Goal: Navigation & Orientation: Find specific page/section

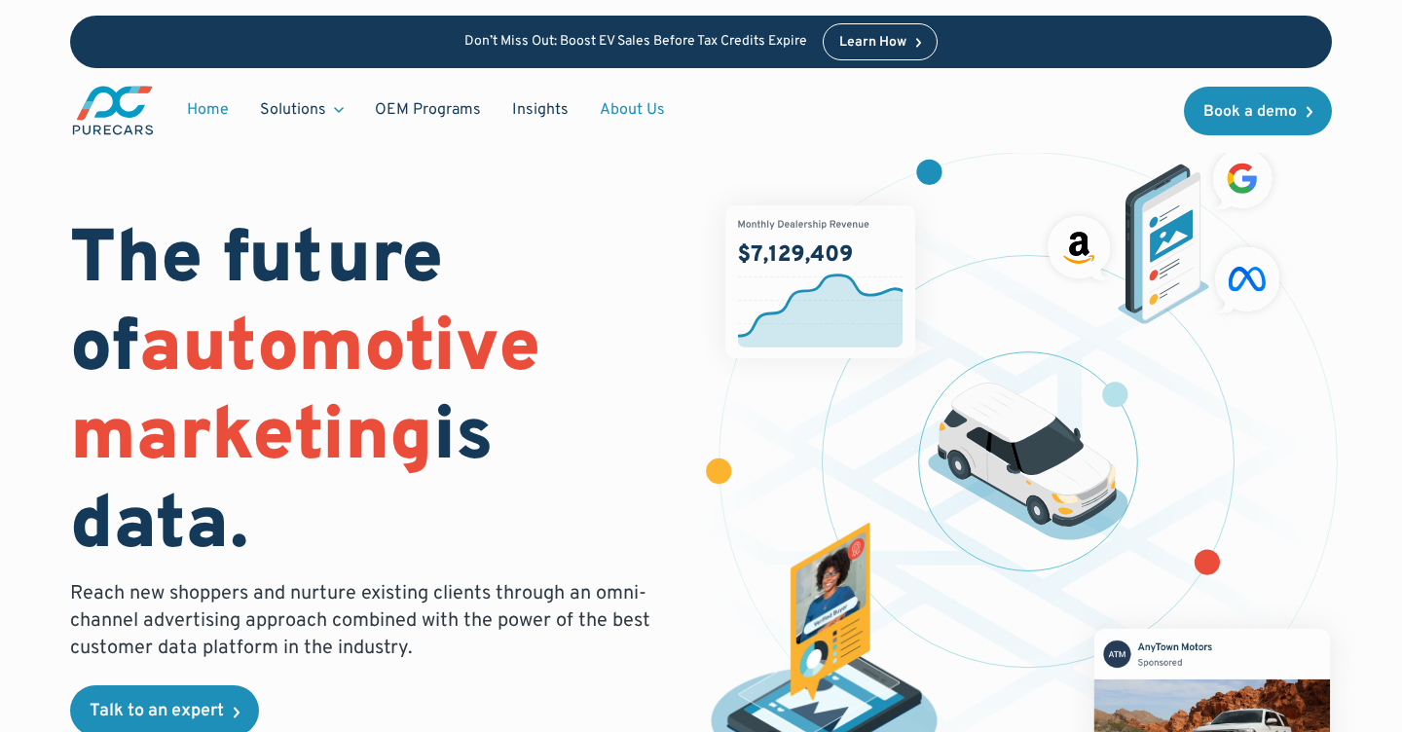
click at [651, 108] on link "About Us" at bounding box center [632, 110] width 96 height 37
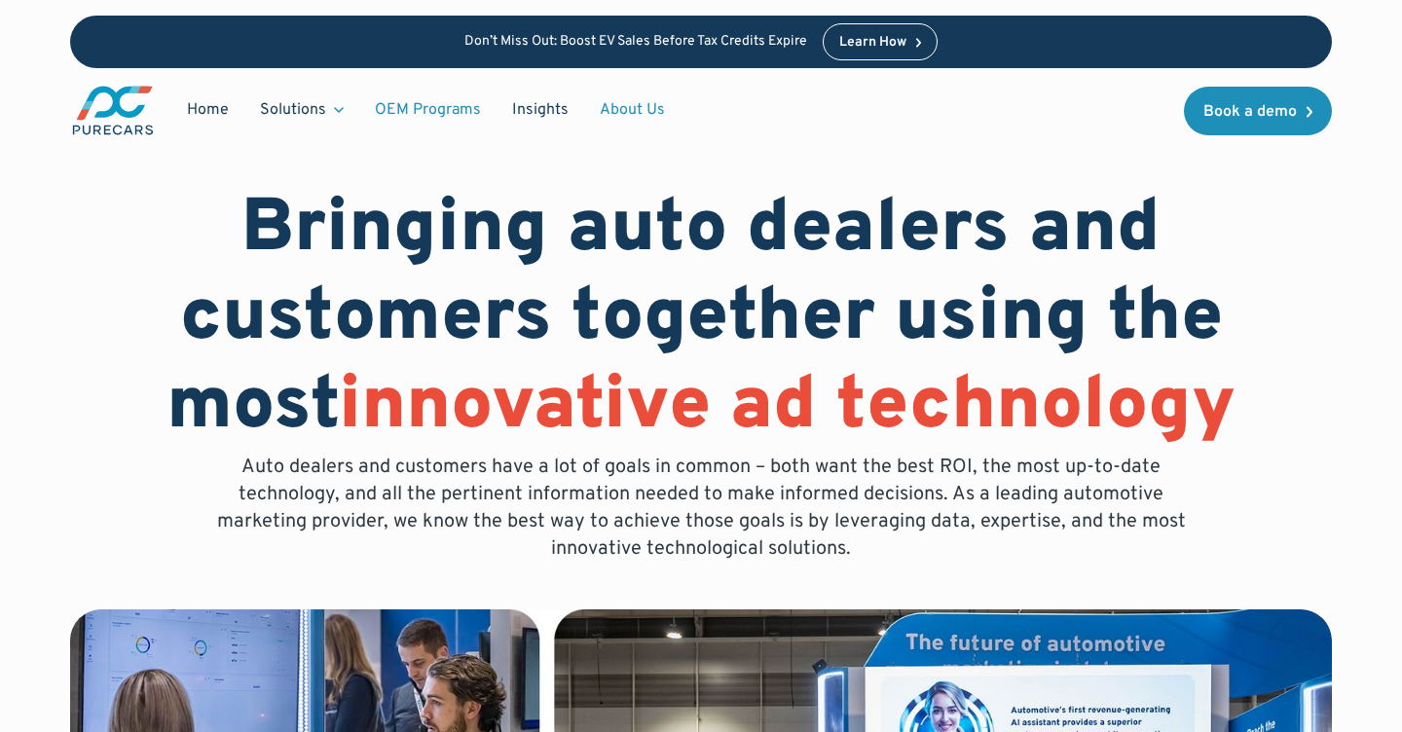
click at [420, 115] on link "OEM Programs" at bounding box center [427, 110] width 137 height 37
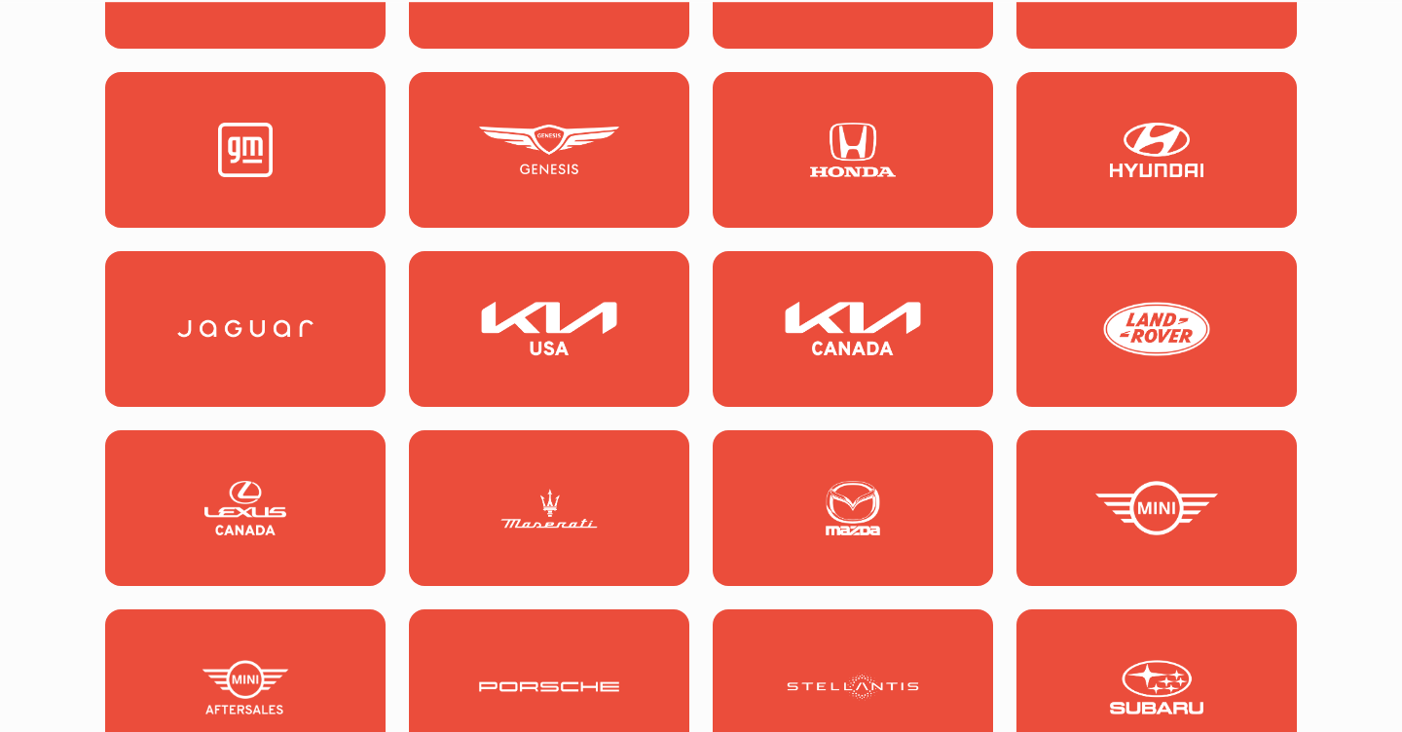
scroll to position [2080, 0]
